Goal: Navigation & Orientation: Understand site structure

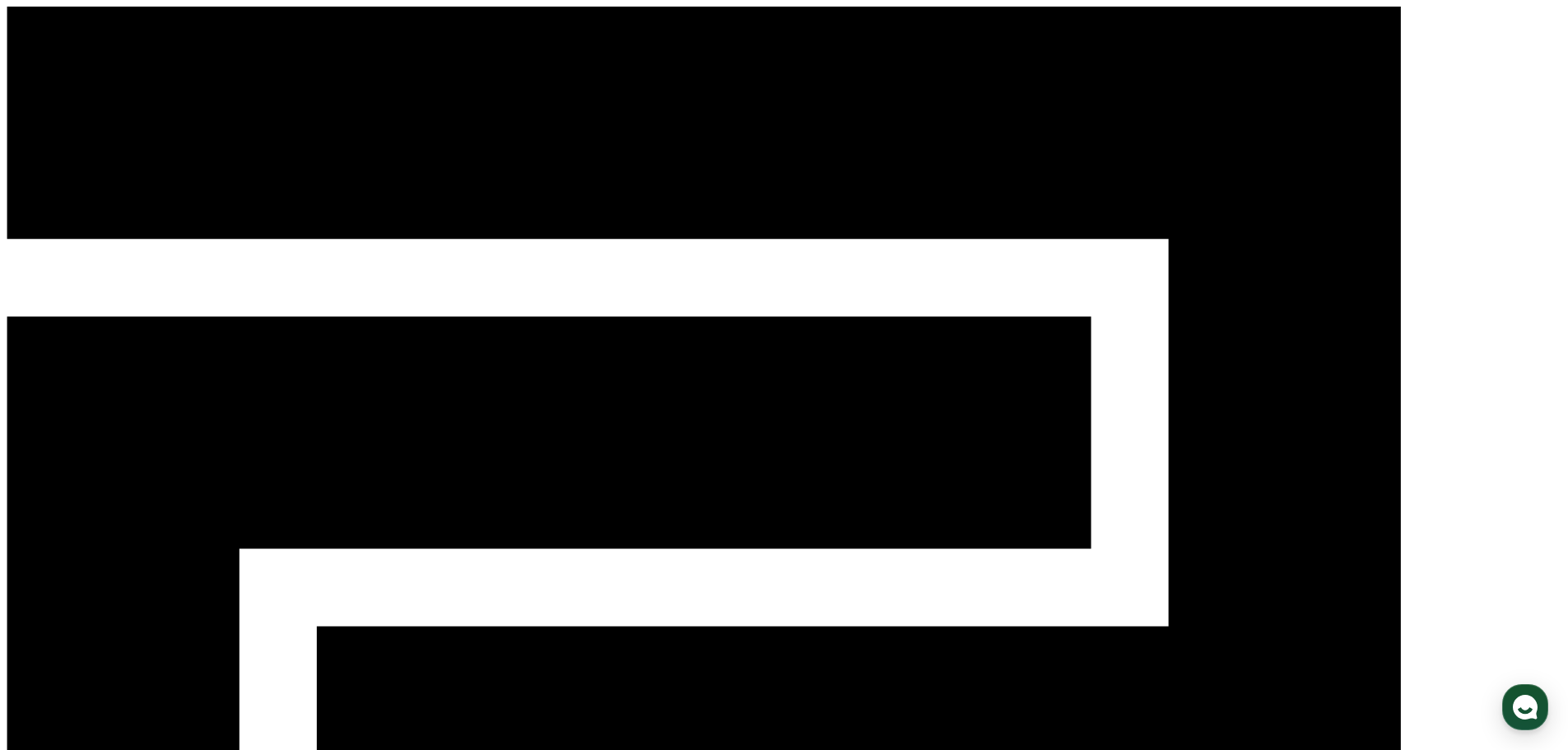
click at [109, 28] on div "CReward 로그인" at bounding box center [784, 607] width 1555 height 1202
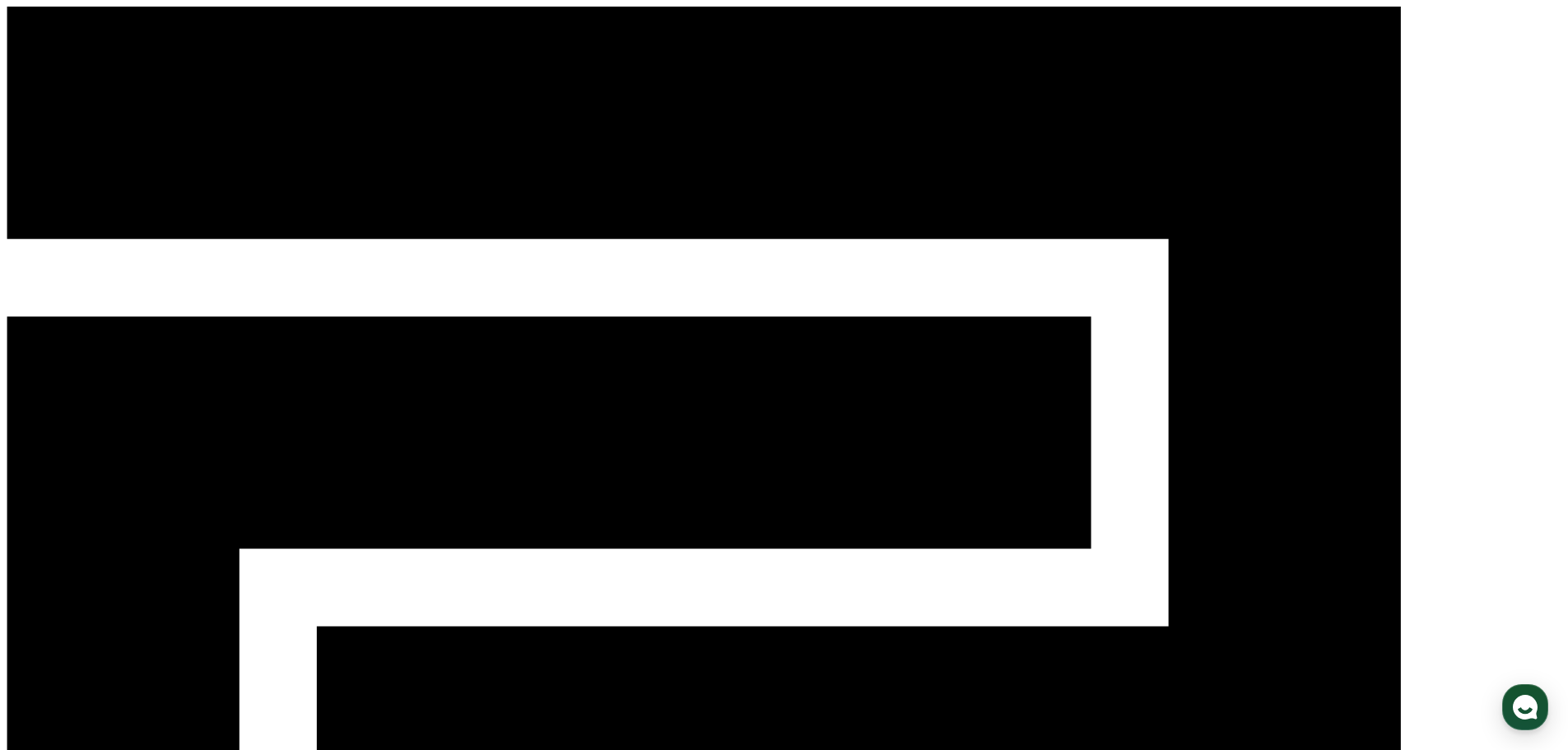
click at [171, 46] on div "CReward 로그인" at bounding box center [784, 607] width 1555 height 1202
